Goal: Task Accomplishment & Management: Manage account settings

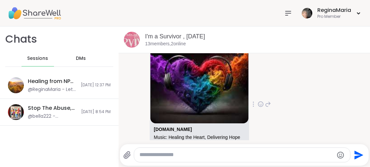
scroll to position [3839, 0]
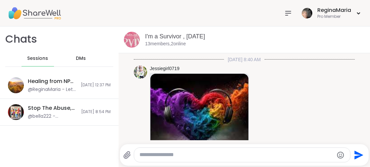
click at [284, 12] on icon at bounding box center [288, 13] width 8 height 8
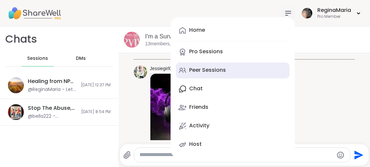
click at [189, 69] on div "Peer Sessions" at bounding box center [207, 69] width 37 height 7
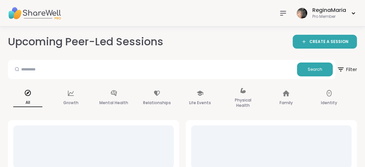
click at [282, 13] on icon at bounding box center [282, 13] width 5 height 4
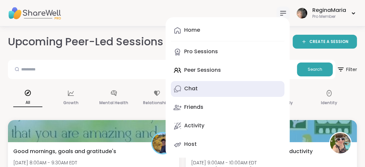
click at [190, 89] on div "Chat" at bounding box center [191, 88] width 14 height 7
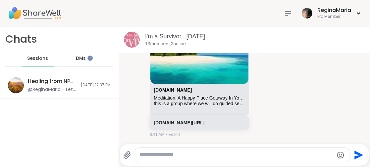
click at [36, 58] on span "Sessions" at bounding box center [37, 58] width 21 height 7
click at [35, 56] on span "Sessions" at bounding box center [37, 58] width 21 height 7
click at [36, 13] on img at bounding box center [34, 13] width 53 height 23
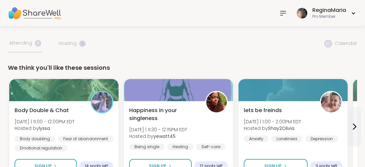
click at [283, 14] on icon at bounding box center [283, 13] width 8 height 8
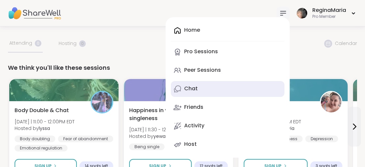
click at [194, 89] on div "Chat" at bounding box center [191, 88] width 14 height 7
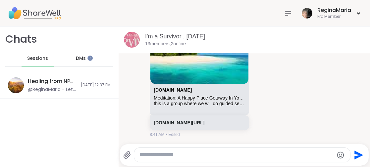
click at [77, 57] on span "DMs" at bounding box center [81, 58] width 10 height 7
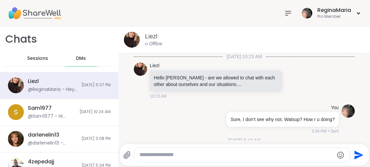
scroll to position [1826, 0]
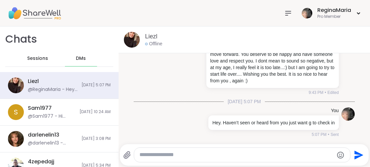
click at [31, 57] on span "Sessions" at bounding box center [37, 58] width 21 height 7
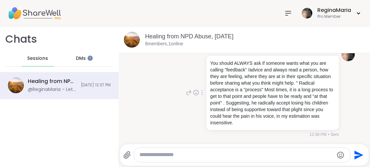
scroll to position [954, 0]
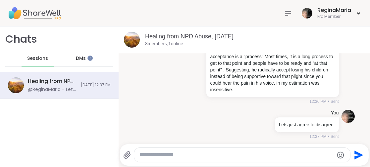
click at [34, 58] on span "Sessions" at bounding box center [37, 58] width 21 height 7
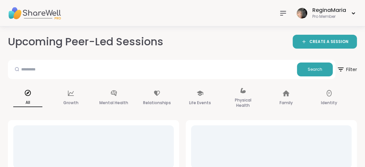
click at [283, 12] on icon at bounding box center [283, 13] width 8 height 8
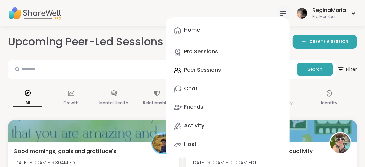
click at [194, 70] on div "Home Pro Sessions Peer Sessions Chat Friends Activity Host" at bounding box center [227, 87] width 124 height 141
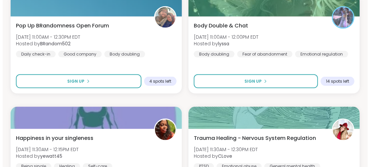
scroll to position [496, 0]
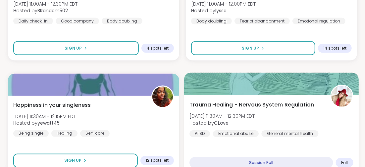
click at [257, 103] on span "Trauma Healing - Nervous System Regulation" at bounding box center [251, 105] width 124 height 8
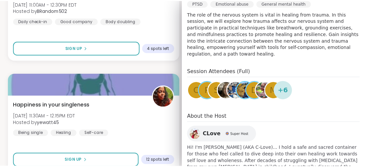
scroll to position [0, 0]
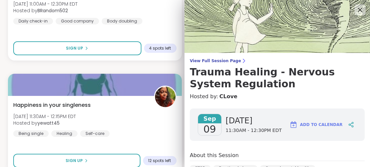
click at [355, 8] on icon at bounding box center [359, 10] width 8 height 8
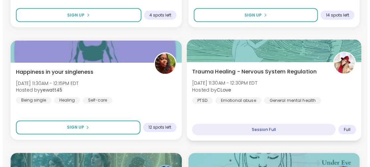
scroll to position [562, 0]
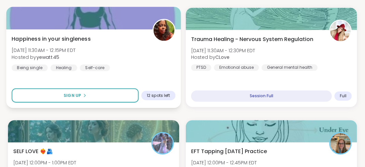
click at [45, 36] on span "Happiness in your singleness" at bounding box center [51, 39] width 79 height 8
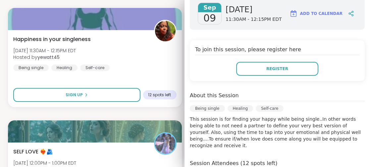
scroll to position [132, 0]
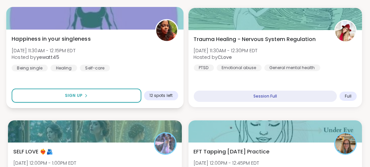
click at [74, 54] on span "Hosted by yewatt45" at bounding box center [44, 57] width 64 height 7
click at [160, 70] on div "Happiness in your singleness [DATE] 11:30AM - 12:15PM EDT Hosted by yewatt45 Be…" at bounding box center [95, 53] width 166 height 36
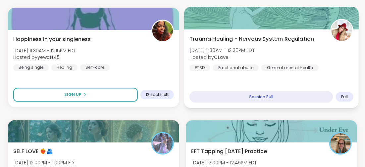
click at [239, 39] on span "Trauma Healing - Nervous System Regulation" at bounding box center [251, 39] width 124 height 8
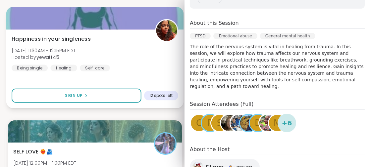
click at [142, 67] on div "Happiness in your singleness [DATE] 11:30AM - 12:15PM EDT Hosted by yewatt45 Be…" at bounding box center [95, 53] width 166 height 36
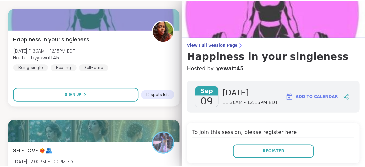
scroll to position [0, 0]
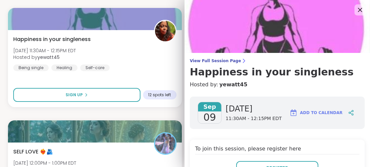
click at [358, 10] on icon at bounding box center [360, 10] width 4 height 4
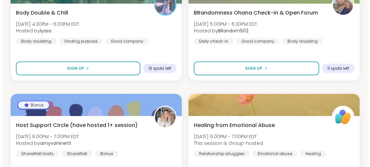
scroll to position [1522, 0]
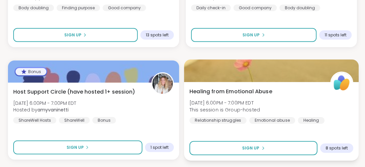
click at [213, 91] on span "Healing from Emotional Abuse" at bounding box center [230, 91] width 83 height 8
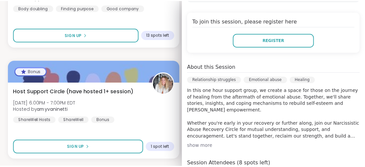
scroll to position [95, 0]
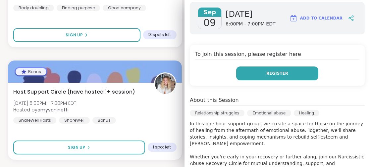
click at [254, 76] on button "Register" at bounding box center [277, 73] width 82 height 14
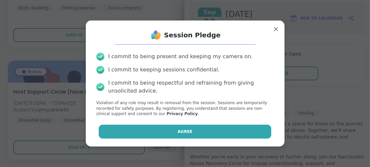
click at [147, 127] on button "Agree" at bounding box center [185, 132] width 172 height 14
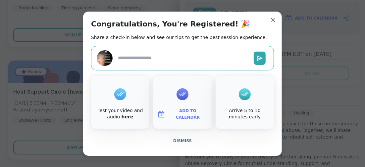
drag, startPoint x: 271, startPoint y: 19, endPoint x: 269, endPoint y: 24, distance: 6.0
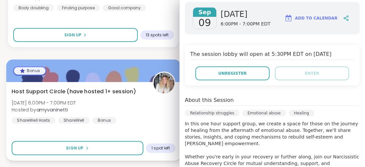
click at [137, 133] on div "Host Support Circle (have hosted 1+ session) [DATE] 6:00PM - 7:00PM EDT Hosted …" at bounding box center [93, 121] width 174 height 79
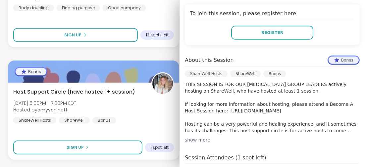
scroll to position [152, 0]
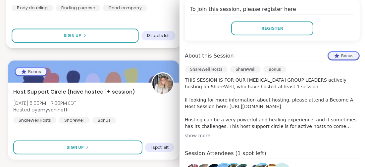
click at [155, 12] on div "Body Double & Chill [DATE] 4:30PM - 6:00PM EDT Hosted by lyssa Body doubling Fi…" at bounding box center [93, 9] width 174 height 79
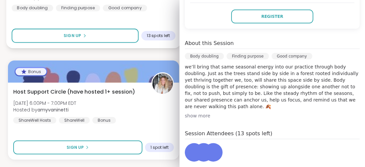
scroll to position [140, 0]
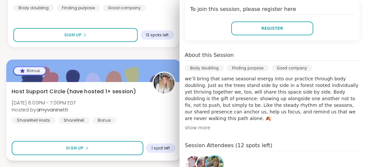
click at [153, 131] on div "Host Support Circle (have hosted 1+ session) [DATE] 6:00PM - 7:00PM EDT Hosted …" at bounding box center [93, 121] width 174 height 79
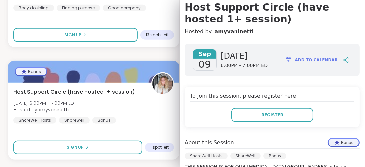
scroll to position [0, 0]
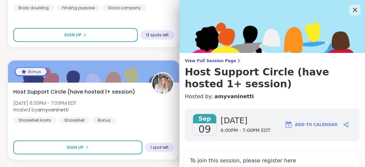
click at [353, 9] on icon at bounding box center [355, 10] width 4 height 4
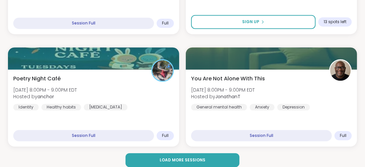
scroll to position [1991, 0]
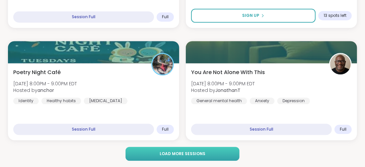
click at [151, 154] on button "Load more sessions" at bounding box center [181, 154] width 113 height 14
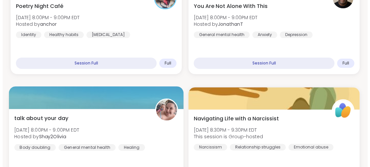
scroll to position [2123, 0]
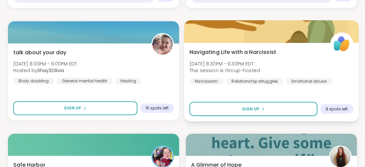
click at [220, 50] on span "Navigating Life with a Narcissist" at bounding box center [232, 52] width 87 height 8
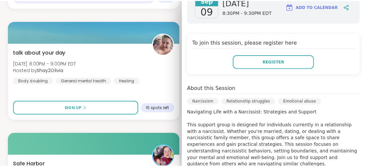
scroll to position [85, 0]
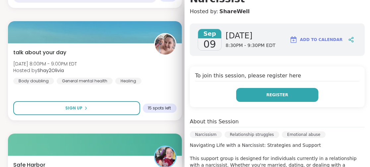
click at [244, 88] on button "Register" at bounding box center [277, 95] width 82 height 14
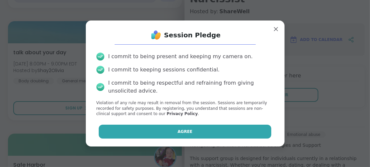
click at [166, 129] on button "Agree" at bounding box center [185, 132] width 172 height 14
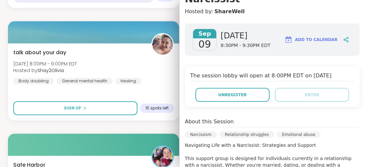
click at [81, 126] on div "Good mornings, goals and gratitude's [DATE] 8:00AM - 9:30AM EDT Hosted by Chari…" at bounding box center [182, 15] width 349 height 4036
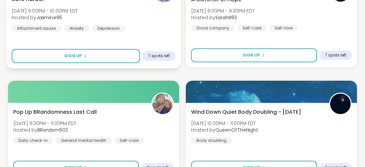
scroll to position [2223, 0]
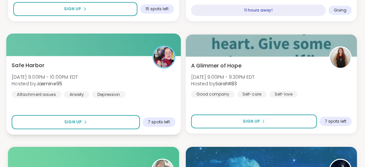
click at [35, 62] on span "Safe Harbor" at bounding box center [28, 65] width 33 height 8
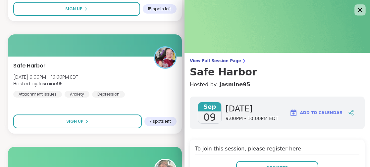
click at [355, 11] on icon at bounding box center [359, 10] width 8 height 8
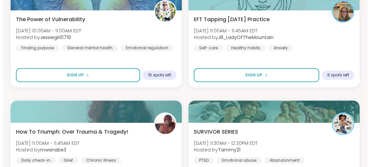
scroll to position [3314, 0]
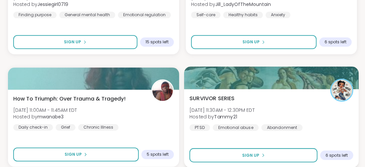
click at [210, 98] on span "SURVIVOR SERIES" at bounding box center [211, 98] width 45 height 8
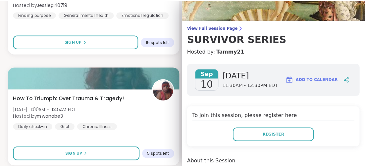
scroll to position [0, 0]
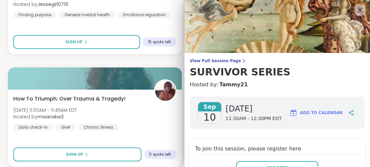
click at [358, 11] on icon at bounding box center [360, 10] width 4 height 4
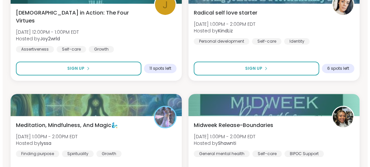
scroll to position [3546, 0]
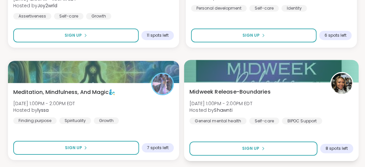
click at [223, 89] on span "Midweek Release-Boundaries" at bounding box center [229, 92] width 81 height 8
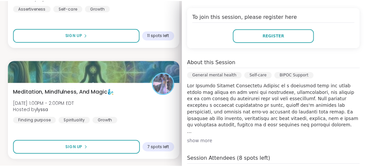
scroll to position [99, 0]
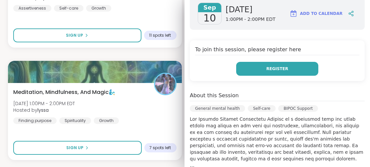
click at [266, 70] on span "Register" at bounding box center [277, 69] width 22 height 6
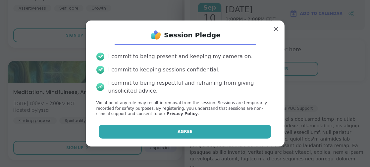
click at [171, 129] on button "Agree" at bounding box center [185, 132] width 172 height 14
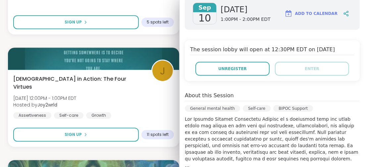
scroll to position [0, 0]
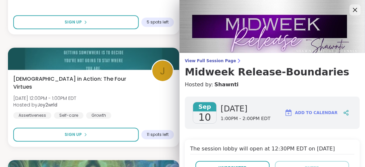
click at [350, 9] on icon at bounding box center [354, 10] width 8 height 8
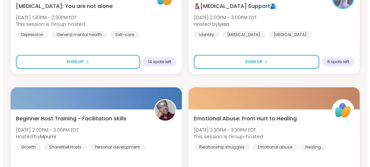
scroll to position [3777, 0]
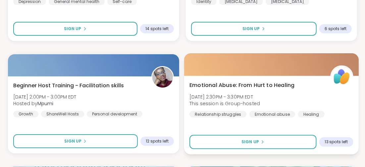
click at [216, 84] on span "Emotional Abuse: From Hurt to Healing" at bounding box center [241, 85] width 105 height 8
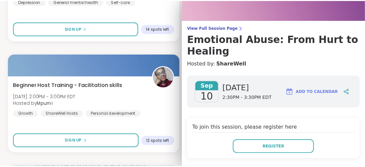
scroll to position [66, 0]
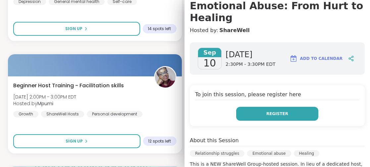
click at [256, 114] on button "Register" at bounding box center [277, 114] width 82 height 14
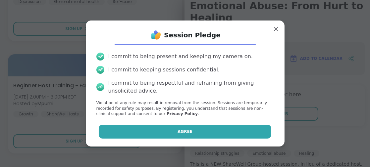
click at [116, 130] on button "Agree" at bounding box center [185, 132] width 172 height 14
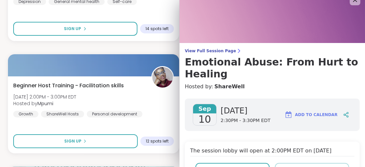
scroll to position [0, 0]
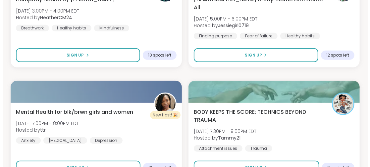
scroll to position [4009, 0]
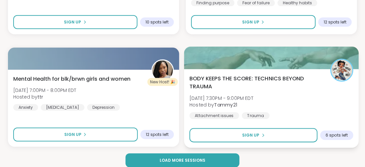
click at [238, 76] on span "BODY KEEPS THE SCORE: TECHNICS BEYOND TRAUMA" at bounding box center [255, 82] width 133 height 16
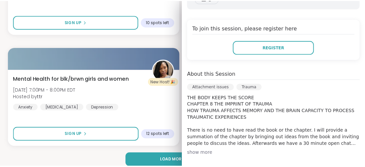
scroll to position [0, 0]
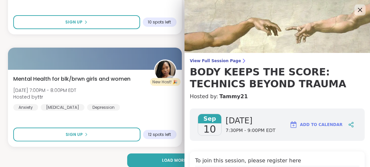
click at [355, 10] on icon at bounding box center [359, 10] width 8 height 8
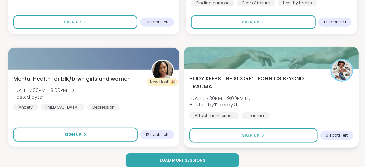
scroll to position [4016, 0]
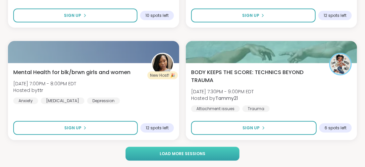
click at [163, 150] on button "Load more sessions" at bounding box center [181, 154] width 113 height 14
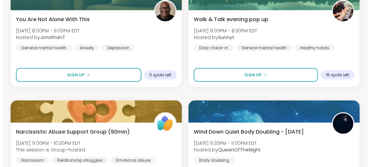
scroll to position [4214, 0]
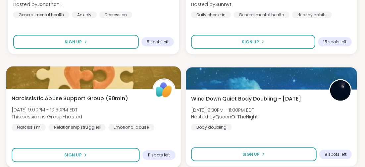
click at [89, 96] on span "Narcissistic Abuse Support Group (90min)" at bounding box center [70, 98] width 116 height 8
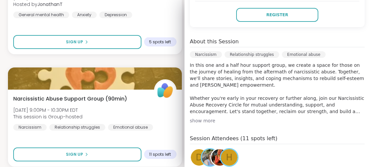
scroll to position [198, 0]
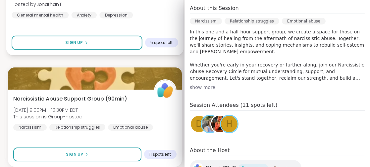
click at [145, 24] on div "You Are Not Alone With [DATE][DATE] 8:00PM - 9:00PM EDT Hosted by JonathanT Gen…" at bounding box center [94, 16] width 177 height 79
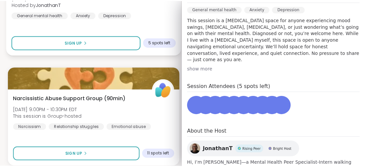
scroll to position [187, 0]
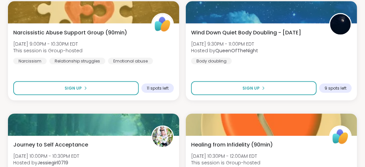
scroll to position [4247, 0]
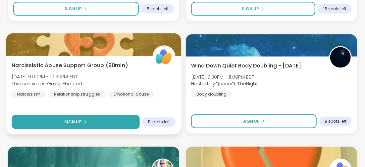
click at [80, 122] on span "Sign Up" at bounding box center [73, 122] width 18 height 6
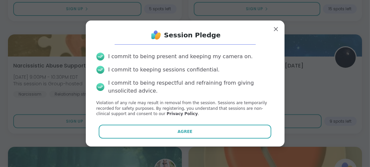
click at [187, 129] on button "Agree" at bounding box center [185, 132] width 172 height 14
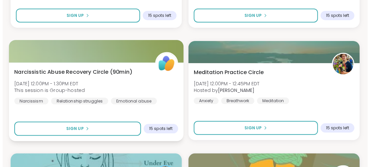
scroll to position [5173, 0]
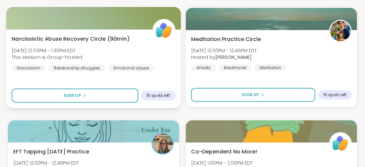
click at [63, 38] on span "Narcissistic Abuse Recovery Circle (90min)" at bounding box center [71, 39] width 118 height 8
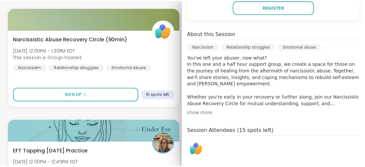
scroll to position [73, 0]
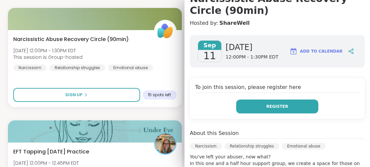
click at [257, 106] on button "Register" at bounding box center [277, 107] width 82 height 14
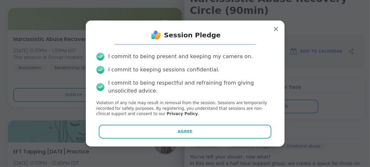
click at [165, 131] on button "Agree" at bounding box center [185, 132] width 172 height 14
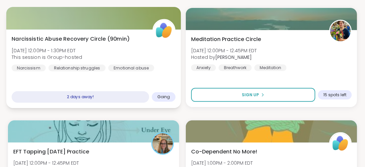
click at [123, 80] on div "Narcissistic Abuse Recovery Circle (90min) [DATE] 12:00PM - 1:30PM EDT This ses…" at bounding box center [93, 68] width 174 height 79
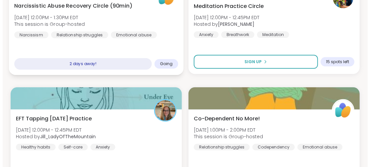
scroll to position [5240, 0]
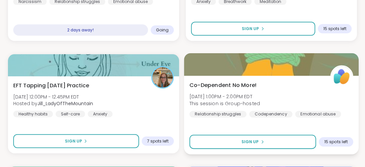
click at [223, 85] on span "Co-Dependent No More!" at bounding box center [222, 85] width 67 height 8
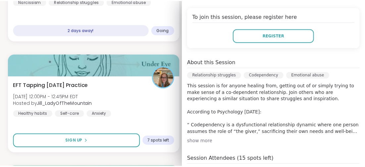
scroll to position [66, 0]
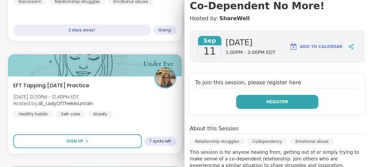
click at [256, 100] on button "Register" at bounding box center [277, 102] width 82 height 14
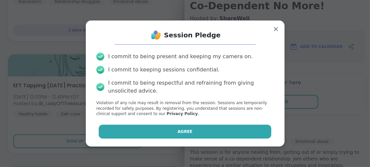
click at [178, 131] on span "Agree" at bounding box center [184, 132] width 15 height 6
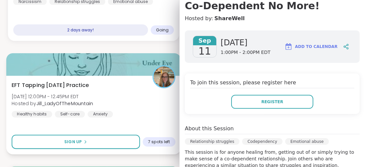
click at [148, 110] on div "EFT Tapping [DATE] Practice [DATE] 12:00PM - 12:45PM EDT Hosted by [PERSON_NAME…" at bounding box center [94, 99] width 164 height 36
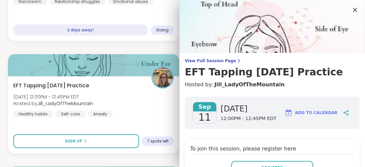
scroll to position [33, 0]
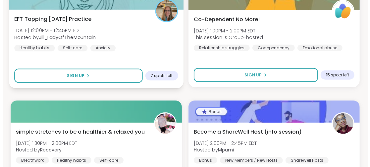
scroll to position [5173, 0]
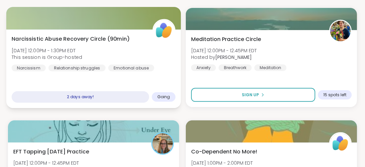
click at [103, 36] on span "Narcissistic Abuse Recovery Circle (90min)" at bounding box center [71, 39] width 118 height 8
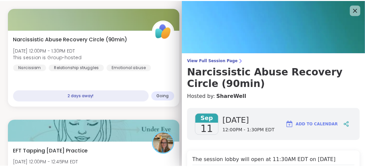
scroll to position [66, 0]
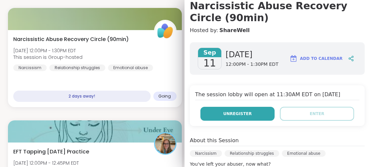
click at [224, 115] on span "Unregister" at bounding box center [237, 114] width 28 height 6
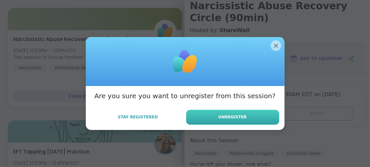
click at [216, 116] on button "Unregister" at bounding box center [232, 117] width 93 height 15
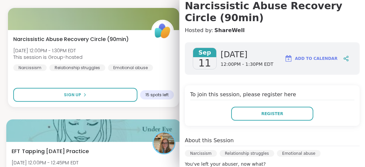
click at [118, 152] on div "EFT Tapping [DATE] Practice [DATE] 12:00PM - 12:45PM EDT Hosted by [PERSON_NAME…" at bounding box center [94, 165] width 164 height 36
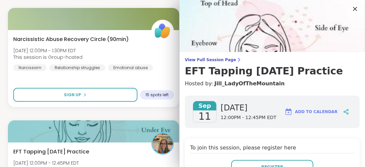
scroll to position [0, 0]
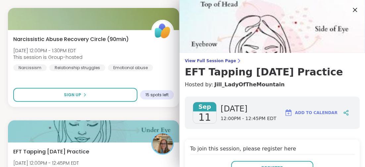
click at [353, 10] on icon at bounding box center [355, 10] width 4 height 4
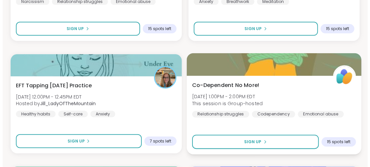
scroll to position [5273, 0]
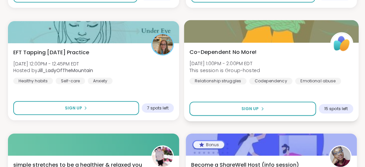
click at [225, 62] on span "[DATE] 1:00PM - 2:00PM EDT" at bounding box center [224, 63] width 70 height 7
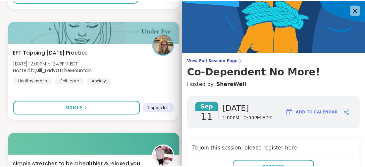
scroll to position [33, 0]
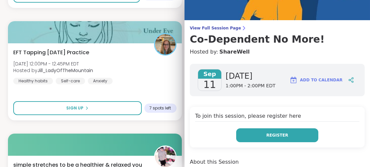
click at [262, 130] on button "Register" at bounding box center [277, 135] width 82 height 14
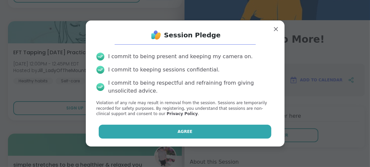
click at [198, 129] on button "Agree" at bounding box center [185, 132] width 172 height 14
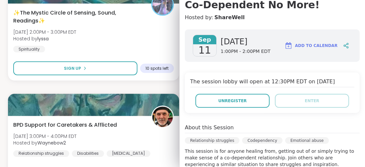
scroll to position [0, 0]
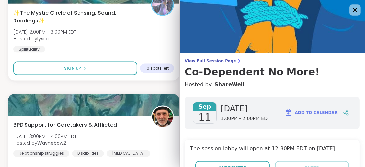
click at [350, 7] on icon at bounding box center [354, 10] width 8 height 8
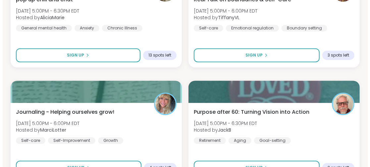
scroll to position [6034, 0]
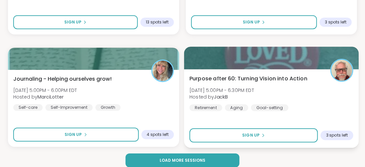
click at [257, 77] on span "Purpose after 60: Turning Vision into Action" at bounding box center [248, 78] width 118 height 8
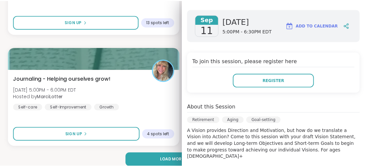
scroll to position [132, 0]
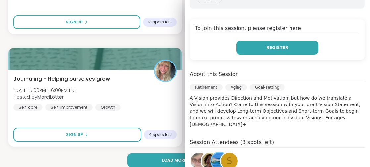
click at [260, 49] on button "Register" at bounding box center [277, 48] width 82 height 14
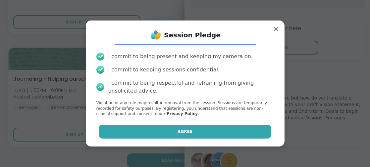
click at [193, 132] on button "Agree" at bounding box center [185, 132] width 172 height 14
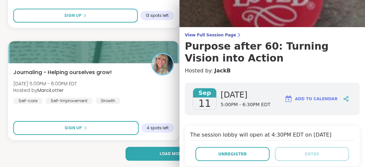
scroll to position [0, 0]
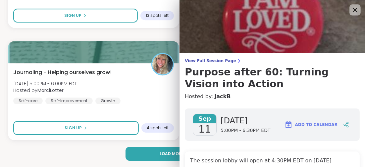
click at [350, 9] on icon at bounding box center [354, 10] width 8 height 8
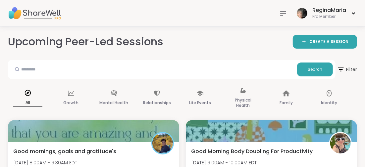
click at [281, 12] on icon at bounding box center [283, 13] width 8 height 8
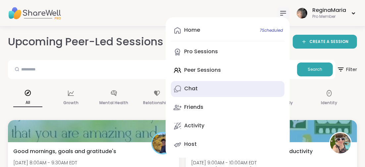
scroll to position [33, 0]
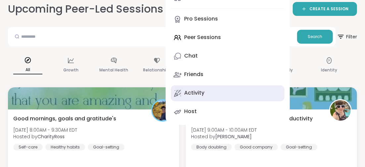
click at [184, 92] on div "Activity" at bounding box center [194, 92] width 20 height 7
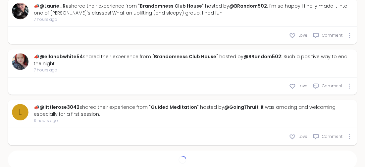
scroll to position [787, 0]
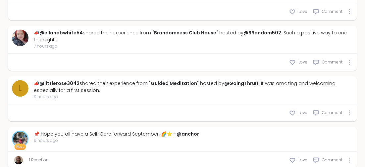
type textarea "*"
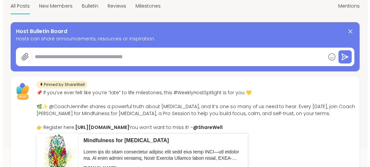
scroll to position [0, 0]
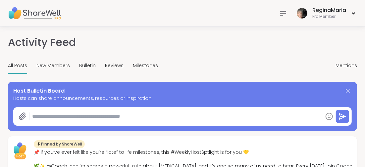
click at [283, 12] on icon at bounding box center [283, 13] width 8 height 8
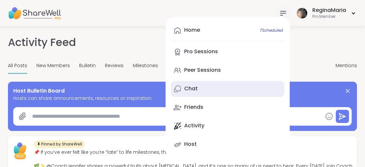
click at [185, 87] on div "Chat" at bounding box center [191, 88] width 14 height 7
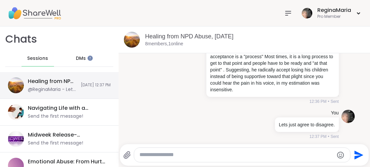
click at [46, 81] on div "Healing from NPD Abuse, [DATE]" at bounding box center [52, 81] width 49 height 7
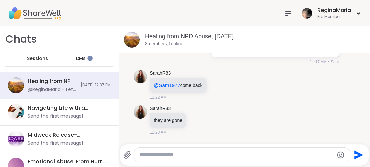
scroll to position [226, 0]
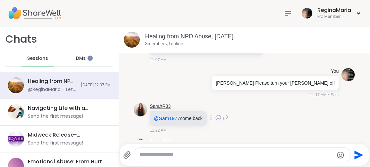
click at [166, 104] on link "SarahR83" at bounding box center [160, 106] width 21 height 7
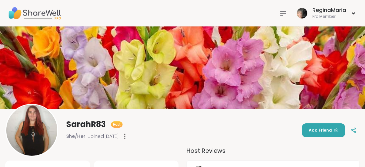
click at [128, 137] on div at bounding box center [124, 136] width 7 height 11
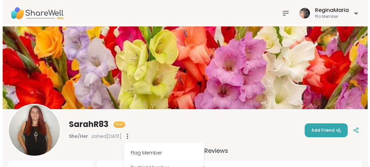
scroll to position [33, 0]
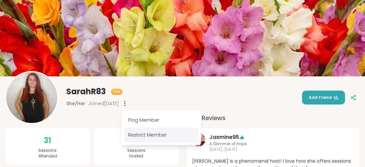
click at [140, 134] on div "Restrict Member" at bounding box center [161, 135] width 74 height 15
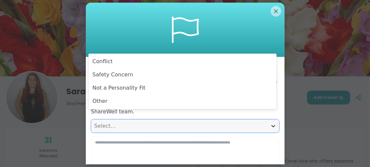
click at [270, 123] on icon at bounding box center [273, 126] width 7 height 7
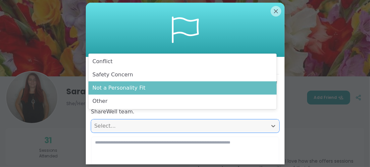
click at [103, 87] on div "Not a Personality Fit" at bounding box center [182, 87] width 188 height 13
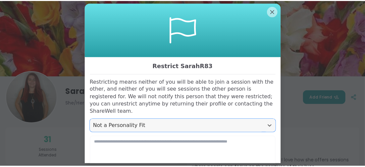
scroll to position [25, 0]
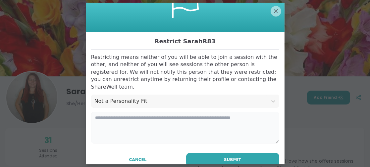
click at [95, 113] on textarea at bounding box center [185, 128] width 188 height 32
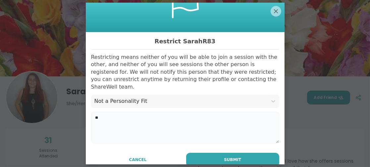
type textarea "*"
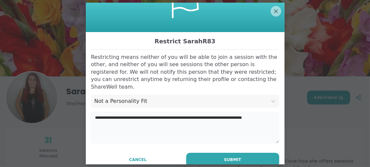
click at [130, 112] on textarea "**********" at bounding box center [185, 128] width 188 height 32
drag, startPoint x: 161, startPoint y: 109, endPoint x: 156, endPoint y: 112, distance: 5.5
click at [156, 112] on textarea "**********" at bounding box center [185, 128] width 188 height 32
drag, startPoint x: 245, startPoint y: 110, endPoint x: 64, endPoint y: 96, distance: 182.2
click at [64, 96] on div "**********" at bounding box center [185, 83] width 362 height 167
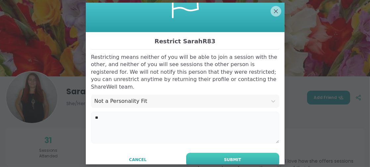
type textarea "**"
click at [207, 153] on button "Submit" at bounding box center [232, 160] width 93 height 14
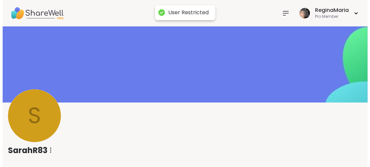
scroll to position [0, 0]
